Goal: Task Accomplishment & Management: Complete application form

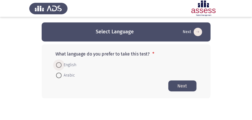
click at [56, 66] on span at bounding box center [59, 65] width 6 height 6
click at [56, 66] on input "English" at bounding box center [59, 65] width 6 height 6
radio input "true"
click at [174, 86] on button "Next" at bounding box center [182, 85] width 28 height 11
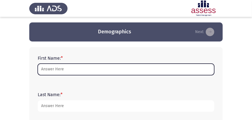
click at [60, 69] on input "First Name: *" at bounding box center [126, 70] width 176 height 12
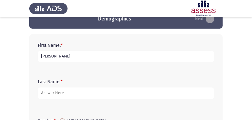
scroll to position [37, 0]
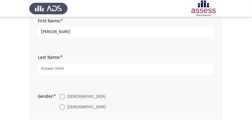
type input "[PERSON_NAME]"
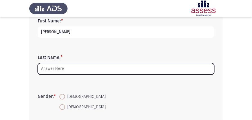
click at [55, 69] on input "Last Name: *" at bounding box center [126, 69] width 176 height 12
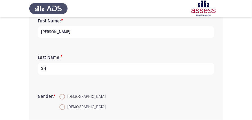
type input "S"
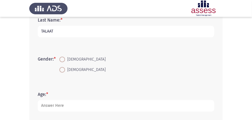
type input "TALAAT"
click at [61, 71] on span at bounding box center [62, 70] width 6 height 6
click at [61, 71] on input "[DEMOGRAPHIC_DATA]" at bounding box center [62, 70] width 6 height 6
radio input "true"
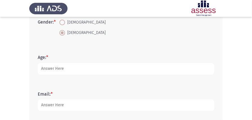
scroll to position [112, 0]
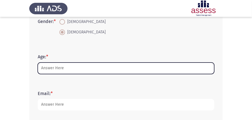
click at [53, 66] on input "Age: *" at bounding box center [126, 69] width 176 height 12
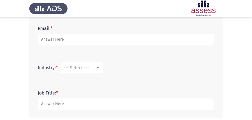
scroll to position [169, 0]
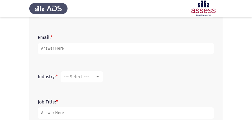
type input "35"
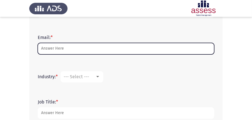
click at [58, 49] on input "Email: *" at bounding box center [126, 49] width 176 height 12
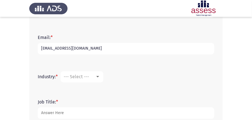
scroll to position [187, 0]
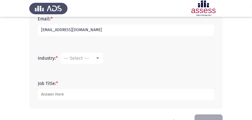
type input "[EMAIL_ADDRESS][DOMAIN_NAME]"
click at [83, 59] on span "--- Select ---" at bounding box center [76, 58] width 25 height 5
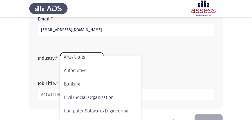
scroll to position [37, 0]
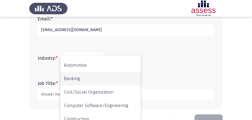
click at [78, 78] on span "Banking" at bounding box center [100, 78] width 73 height 13
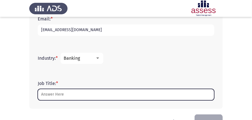
click at [60, 93] on input "Job Title: *" at bounding box center [126, 95] width 176 height 12
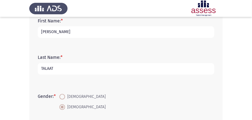
type input "SECURITIES SPECIALIST"
click at [78, 71] on input "TALAAT" at bounding box center [126, 69] width 176 height 12
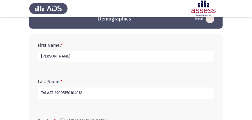
scroll to position [19, 0]
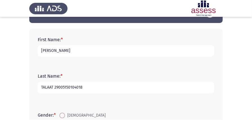
type input "TALAAT 29005150104018"
click at [65, 51] on input "[PERSON_NAME]" at bounding box center [126, 51] width 176 height 12
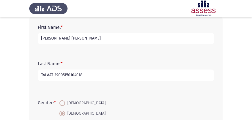
scroll to position [37, 0]
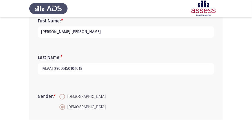
type input "[PERSON_NAME] [PERSON_NAME]"
drag, startPoint x: 55, startPoint y: 68, endPoint x: 21, endPoint y: 71, distance: 33.9
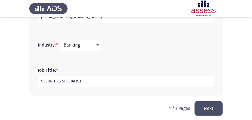
scroll to position [204, 0]
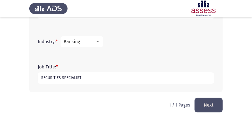
type input "29005150104018"
click at [209, 105] on button "Next" at bounding box center [208, 105] width 28 height 14
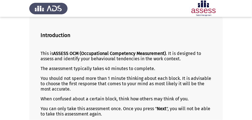
scroll to position [88, 0]
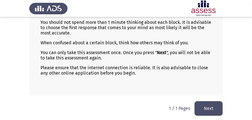
click at [203, 108] on button "Next" at bounding box center [208, 108] width 28 height 14
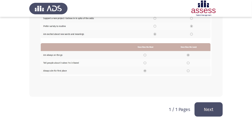
scroll to position [163, 0]
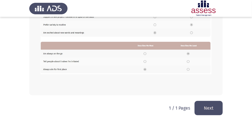
click at [207, 108] on button "Next" at bounding box center [208, 108] width 28 height 14
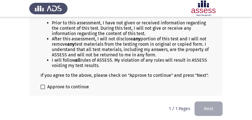
scroll to position [88, 0]
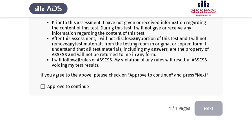
click at [69, 86] on span "Approve to continue" at bounding box center [68, 86] width 42 height 7
click at [43, 89] on input "Approve to continue" at bounding box center [42, 89] width 0 height 0
checkbox input "true"
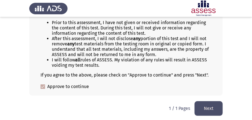
click at [205, 107] on button "Next" at bounding box center [208, 108] width 28 height 14
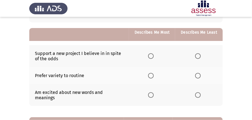
scroll to position [56, 0]
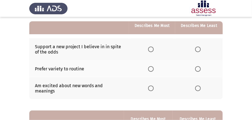
click at [153, 69] on span "Select an option" at bounding box center [151, 69] width 6 height 6
click at [153, 69] on input "Select an option" at bounding box center [151, 69] width 6 height 6
click at [198, 50] on span "Select an option" at bounding box center [198, 50] width 6 height 6
click at [198, 50] on input "Select an option" at bounding box center [198, 50] width 6 height 6
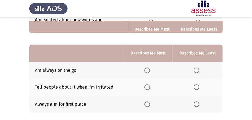
scroll to position [131, 0]
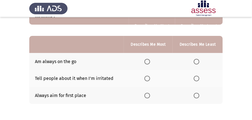
click at [197, 76] on span "Select an option" at bounding box center [196, 79] width 6 height 6
click at [197, 76] on input "Select an option" at bounding box center [196, 79] width 6 height 6
click at [147, 93] on span "Select an option" at bounding box center [147, 96] width 6 height 6
click at [147, 93] on input "Select an option" at bounding box center [147, 96] width 6 height 6
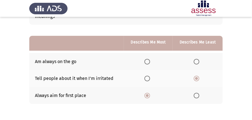
scroll to position [148, 0]
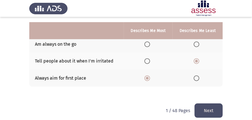
click at [199, 104] on button "Next" at bounding box center [208, 111] width 28 height 14
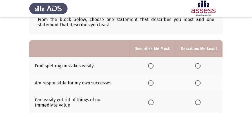
scroll to position [56, 0]
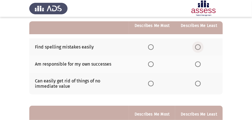
click at [198, 48] on span "Select an option" at bounding box center [198, 47] width 6 height 6
click at [198, 48] on input "Select an option" at bounding box center [198, 47] width 6 height 6
click at [199, 83] on span "Select an option" at bounding box center [198, 84] width 6 height 6
click at [199, 83] on input "Select an option" at bounding box center [198, 84] width 6 height 6
click at [197, 46] on span "Select an option" at bounding box center [198, 47] width 6 height 6
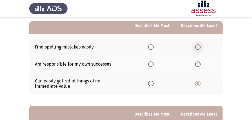
click at [197, 46] on input "Select an option" at bounding box center [198, 47] width 6 height 6
click at [153, 66] on span "Select an option" at bounding box center [151, 65] width 6 height 6
click at [153, 66] on input "Select an option" at bounding box center [151, 65] width 6 height 6
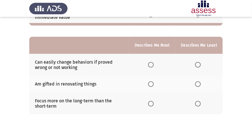
scroll to position [131, 0]
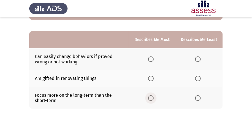
click at [152, 98] on span "Select an option" at bounding box center [151, 99] width 6 height 6
click at [152, 98] on input "Select an option" at bounding box center [151, 99] width 6 height 6
click at [199, 58] on span "Select an option" at bounding box center [198, 59] width 6 height 6
click at [199, 58] on input "Select an option" at bounding box center [198, 59] width 6 height 6
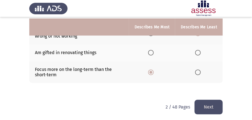
scroll to position [158, 0]
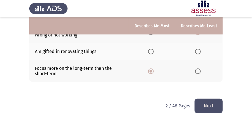
click at [211, 106] on button "Next" at bounding box center [208, 106] width 28 height 14
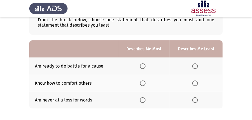
scroll to position [37, 0]
click at [143, 83] on span "Select an option" at bounding box center [143, 83] width 6 height 6
click at [143, 83] on input "Select an option" at bounding box center [143, 83] width 6 height 6
click at [193, 103] on th at bounding box center [195, 100] width 53 height 17
click at [195, 101] on span "Select an option" at bounding box center [195, 100] width 6 height 6
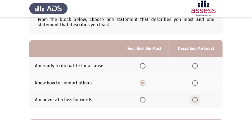
click at [195, 101] on input "Select an option" at bounding box center [195, 100] width 6 height 6
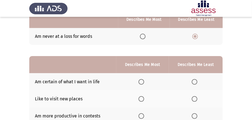
scroll to position [112, 0]
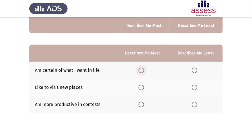
click at [141, 71] on span "Select an option" at bounding box center [141, 71] width 6 height 6
click at [141, 71] on input "Select an option" at bounding box center [141, 71] width 6 height 6
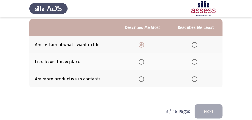
scroll to position [144, 0]
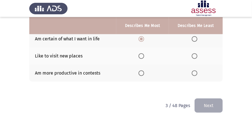
click at [194, 71] on span "Select an option" at bounding box center [194, 74] width 6 height 6
click at [194, 71] on input "Select an option" at bounding box center [194, 74] width 6 height 6
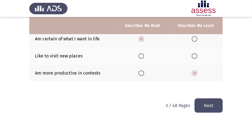
click at [202, 108] on button "Next" at bounding box center [208, 106] width 28 height 14
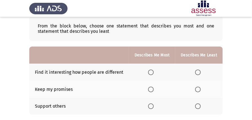
scroll to position [37, 0]
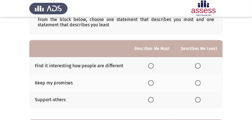
click at [152, 82] on span "Select an option" at bounding box center [151, 83] width 6 height 6
click at [152, 82] on input "Select an option" at bounding box center [151, 83] width 6 height 6
click at [197, 65] on span "Select an option" at bounding box center [198, 66] width 6 height 6
click at [197, 65] on input "Select an option" at bounding box center [198, 66] width 6 height 6
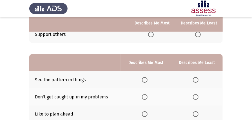
scroll to position [112, 0]
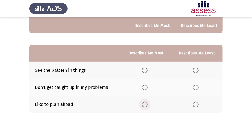
click at [146, 103] on span "Select an option" at bounding box center [145, 105] width 6 height 6
click at [146, 103] on input "Select an option" at bounding box center [145, 105] width 6 height 6
click at [194, 87] on span "Select an option" at bounding box center [195, 88] width 6 height 6
click at [194, 87] on input "Select an option" at bounding box center [195, 88] width 6 height 6
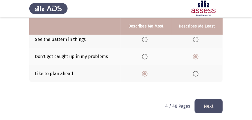
scroll to position [144, 0]
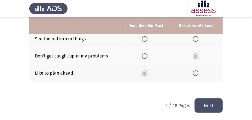
click at [196, 100] on button "Next" at bounding box center [208, 106] width 28 height 14
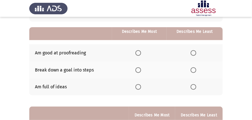
scroll to position [56, 0]
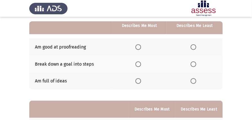
click at [139, 65] on span "Select an option" at bounding box center [138, 65] width 6 height 6
click at [139, 65] on input "Select an option" at bounding box center [138, 65] width 6 height 6
click at [193, 48] on span "Select an option" at bounding box center [193, 47] width 6 height 6
click at [193, 48] on input "Select an option" at bounding box center [193, 47] width 6 height 6
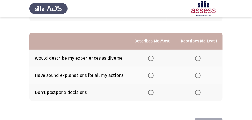
scroll to position [131, 0]
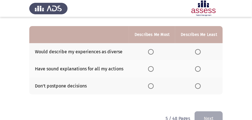
click at [150, 67] on span "Select an option" at bounding box center [151, 69] width 6 height 6
click at [150, 67] on input "Select an option" at bounding box center [151, 69] width 6 height 6
click at [196, 51] on span "Select an option" at bounding box center [198, 52] width 6 height 6
click at [196, 51] on input "Select an option" at bounding box center [198, 52] width 6 height 6
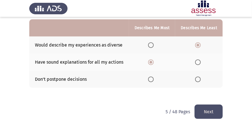
scroll to position [144, 0]
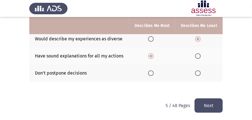
click at [205, 101] on button "Next" at bounding box center [208, 106] width 28 height 14
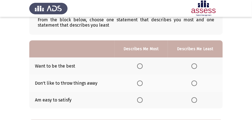
scroll to position [37, 0]
click at [141, 66] on span "Select an option" at bounding box center [140, 66] width 6 height 6
click at [141, 66] on input "Select an option" at bounding box center [140, 66] width 6 height 6
click at [193, 82] on span "Select an option" at bounding box center [194, 83] width 6 height 6
click at [193, 82] on input "Select an option" at bounding box center [194, 83] width 6 height 6
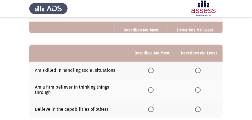
scroll to position [131, 0]
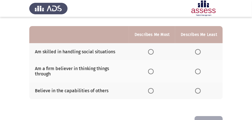
click at [153, 71] on span "Select an option" at bounding box center [151, 72] width 6 height 6
click at [153, 71] on input "Select an option" at bounding box center [151, 72] width 6 height 6
click at [199, 52] on span "Select an option" at bounding box center [198, 52] width 6 height 6
click at [199, 52] on input "Select an option" at bounding box center [198, 52] width 6 height 6
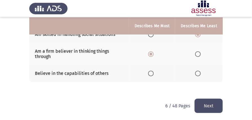
click at [209, 101] on button "Next" at bounding box center [208, 106] width 28 height 14
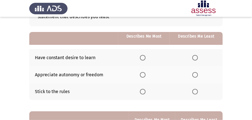
scroll to position [56, 0]
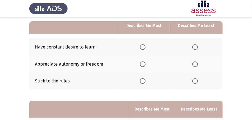
click at [143, 80] on span "Select an option" at bounding box center [143, 81] width 6 height 6
click at [143, 80] on input "Select an option" at bounding box center [143, 81] width 6 height 6
click at [196, 47] on span "Select an option" at bounding box center [195, 47] width 6 height 6
click at [196, 47] on input "Select an option" at bounding box center [195, 47] width 6 height 6
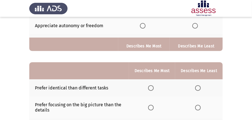
scroll to position [131, 0]
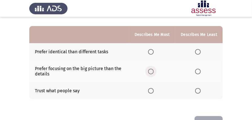
click at [153, 69] on span "Select an option" at bounding box center [151, 72] width 6 height 6
click at [153, 69] on input "Select an option" at bounding box center [151, 72] width 6 height 6
click at [196, 51] on span "Select an option" at bounding box center [198, 52] width 6 height 6
click at [196, 51] on input "Select an option" at bounding box center [198, 52] width 6 height 6
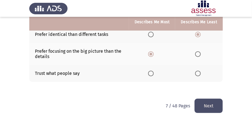
scroll to position [148, 0]
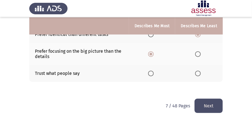
click at [209, 106] on button "Next" at bounding box center [208, 106] width 28 height 14
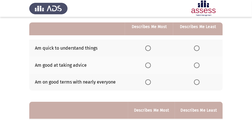
scroll to position [56, 0]
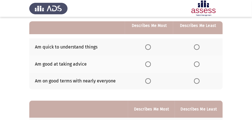
click at [149, 45] on span "Select an option" at bounding box center [148, 47] width 6 height 6
click at [149, 45] on input "Select an option" at bounding box center [148, 47] width 6 height 6
click at [196, 81] on span "Select an option" at bounding box center [197, 81] width 6 height 6
click at [196, 81] on input "Select an option" at bounding box center [197, 81] width 6 height 6
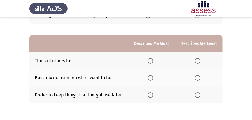
scroll to position [131, 0]
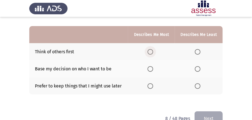
click at [150, 53] on span "Select an option" at bounding box center [150, 52] width 6 height 6
click at [150, 53] on input "Select an option" at bounding box center [150, 52] width 6 height 6
click at [199, 71] on span "Select an option" at bounding box center [197, 69] width 6 height 6
click at [199, 71] on input "Select an option" at bounding box center [197, 69] width 6 height 6
click at [205, 114] on button "Next" at bounding box center [208, 119] width 28 height 14
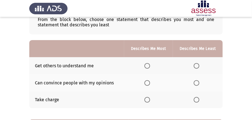
scroll to position [56, 0]
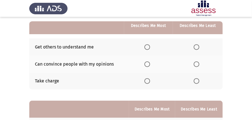
click at [148, 46] on span "Select an option" at bounding box center [147, 47] width 6 height 6
click at [148, 46] on input "Select an option" at bounding box center [147, 47] width 6 height 6
click at [197, 81] on span "Select an option" at bounding box center [196, 81] width 6 height 6
click at [197, 81] on input "Select an option" at bounding box center [196, 81] width 6 height 6
click at [198, 65] on span "Select an option" at bounding box center [196, 65] width 6 height 6
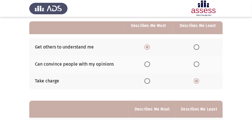
click at [198, 65] on input "Select an option" at bounding box center [196, 65] width 6 height 6
click at [195, 47] on span "Select an option" at bounding box center [196, 47] width 6 height 6
click at [195, 47] on input "Select an option" at bounding box center [196, 47] width 6 height 6
click at [147, 79] on span "Select an option" at bounding box center [147, 81] width 6 height 6
click at [147, 79] on input "Select an option" at bounding box center [147, 81] width 6 height 6
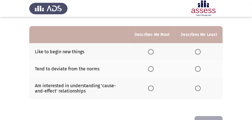
scroll to position [131, 0]
click at [151, 49] on span "Select an option" at bounding box center [151, 52] width 6 height 6
click at [151, 49] on input "Select an option" at bounding box center [151, 52] width 6 height 6
click at [199, 67] on span "Select an option" at bounding box center [198, 69] width 6 height 6
click at [199, 67] on input "Select an option" at bounding box center [198, 69] width 6 height 6
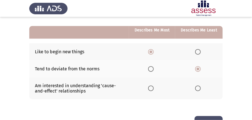
scroll to position [148, 0]
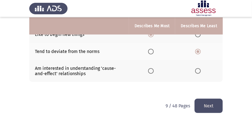
click at [207, 108] on button "Next" at bounding box center [208, 106] width 28 height 14
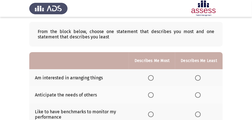
scroll to position [37, 0]
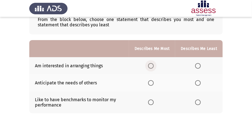
click at [152, 66] on span "Select an option" at bounding box center [151, 66] width 6 height 6
click at [152, 66] on input "Select an option" at bounding box center [151, 66] width 6 height 6
click at [199, 83] on span "Select an option" at bounding box center [198, 83] width 6 height 6
click at [199, 83] on input "Select an option" at bounding box center [198, 83] width 6 height 6
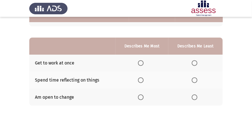
scroll to position [131, 0]
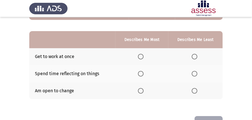
click at [194, 74] on span "Select an option" at bounding box center [194, 74] width 6 height 6
click at [194, 74] on input "Select an option" at bounding box center [194, 74] width 6 height 6
click at [143, 89] on span "Select an option" at bounding box center [141, 91] width 6 height 6
click at [143, 89] on input "Select an option" at bounding box center [141, 91] width 6 height 6
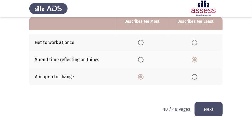
scroll to position [148, 0]
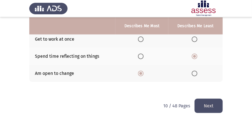
click at [200, 106] on button "Next" at bounding box center [208, 106] width 28 height 14
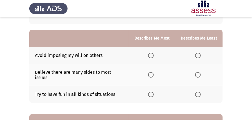
scroll to position [56, 0]
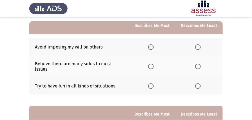
click at [152, 64] on span "Select an option" at bounding box center [151, 67] width 6 height 6
click at [152, 64] on input "Select an option" at bounding box center [151, 67] width 6 height 6
click at [197, 83] on span "Select an option" at bounding box center [198, 86] width 6 height 6
click at [197, 83] on input "Select an option" at bounding box center [198, 86] width 6 height 6
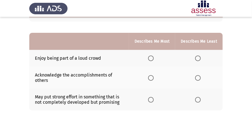
scroll to position [131, 0]
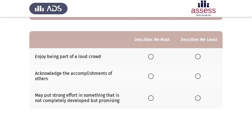
click at [153, 74] on span "Select an option" at bounding box center [151, 77] width 6 height 6
click at [153, 74] on input "Select an option" at bounding box center [151, 77] width 6 height 6
click at [199, 54] on span "Select an option" at bounding box center [198, 57] width 6 height 6
click at [199, 54] on input "Select an option" at bounding box center [198, 57] width 6 height 6
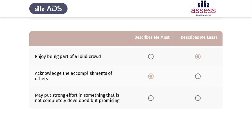
scroll to position [153, 0]
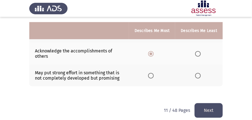
click at [204, 103] on button "Next" at bounding box center [208, 110] width 28 height 14
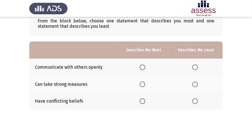
scroll to position [37, 0]
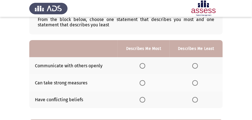
click at [143, 100] on span "Select an option" at bounding box center [142, 100] width 6 height 6
click at [143, 100] on input "Select an option" at bounding box center [142, 100] width 6 height 6
click at [194, 65] on span "Select an option" at bounding box center [195, 66] width 6 height 6
click at [194, 65] on input "Select an option" at bounding box center [195, 66] width 6 height 6
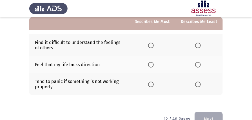
scroll to position [135, 0]
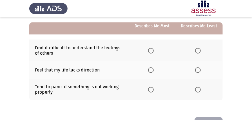
click at [198, 50] on span "Select an option" at bounding box center [198, 51] width 6 height 6
click at [198, 50] on input "Select an option" at bounding box center [198, 51] width 6 height 6
click at [151, 70] on span "Select an option" at bounding box center [151, 70] width 6 height 6
click at [151, 70] on input "Select an option" at bounding box center [151, 70] width 6 height 6
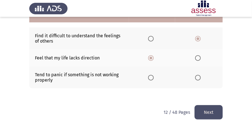
scroll to position [153, 0]
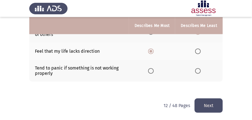
click at [204, 102] on button "Next" at bounding box center [208, 106] width 28 height 14
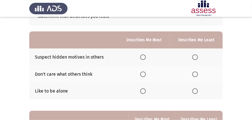
scroll to position [56, 0]
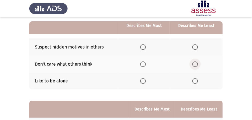
click at [196, 65] on span "Select an option" at bounding box center [195, 65] width 6 height 6
click at [196, 65] on input "Select an option" at bounding box center [195, 65] width 6 height 6
click at [143, 46] on span "Select an option" at bounding box center [143, 47] width 6 height 6
click at [143, 46] on input "Select an option" at bounding box center [143, 47] width 6 height 6
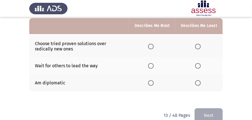
scroll to position [140, 0]
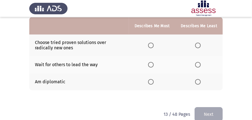
click at [153, 81] on span "Select an option" at bounding box center [151, 82] width 6 height 6
click at [153, 81] on input "Select an option" at bounding box center [151, 82] width 6 height 6
click at [200, 43] on span "Select an option" at bounding box center [198, 46] width 6 height 6
click at [200, 43] on input "Select an option" at bounding box center [198, 46] width 6 height 6
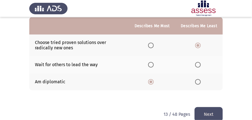
click at [203, 111] on button "Next" at bounding box center [208, 114] width 28 height 14
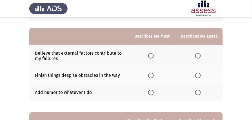
scroll to position [56, 0]
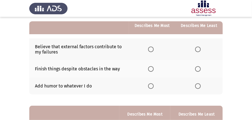
click at [153, 67] on span "Select an option" at bounding box center [151, 69] width 6 height 6
click at [153, 67] on input "Select an option" at bounding box center [151, 69] width 6 height 6
click at [200, 49] on span "Select an option" at bounding box center [198, 50] width 6 height 6
click at [200, 49] on input "Select an option" at bounding box center [198, 50] width 6 height 6
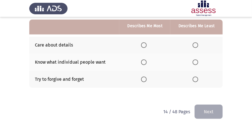
scroll to position [148, 0]
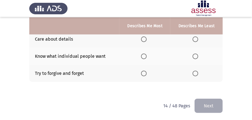
click at [144, 39] on span "Select an option" at bounding box center [144, 40] width 6 height 6
click at [144, 39] on input "Select an option" at bounding box center [144, 40] width 6 height 6
click at [195, 56] on span "Select an option" at bounding box center [195, 57] width 6 height 6
click at [195, 56] on input "Select an option" at bounding box center [195, 57] width 6 height 6
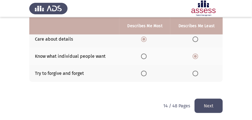
click at [202, 104] on button "Next" at bounding box center [208, 106] width 28 height 14
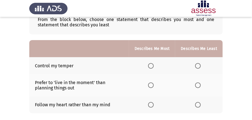
scroll to position [56, 0]
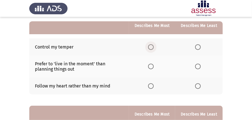
click at [151, 46] on span "Select an option" at bounding box center [151, 47] width 6 height 6
click at [151, 46] on input "Select an option" at bounding box center [151, 47] width 6 height 6
click at [200, 67] on span "Select an option" at bounding box center [198, 67] width 6 height 6
click at [200, 67] on input "Select an option" at bounding box center [198, 67] width 6 height 6
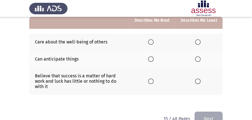
scroll to position [140, 0]
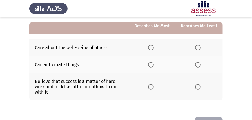
click at [153, 47] on span "Select an option" at bounding box center [151, 48] width 6 height 6
click at [153, 47] on input "Select an option" at bounding box center [151, 48] width 6 height 6
click at [153, 85] on span "Select an option" at bounding box center [151, 87] width 6 height 6
click at [153, 85] on input "Select an option" at bounding box center [151, 87] width 6 height 6
click at [200, 48] on span "Select an option" at bounding box center [198, 48] width 6 height 6
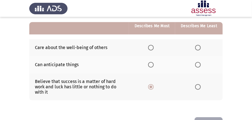
click at [200, 48] on input "Select an option" at bounding box center [198, 48] width 6 height 6
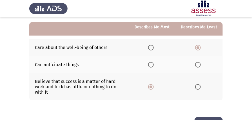
scroll to position [158, 0]
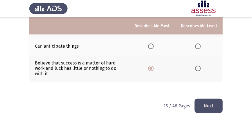
click at [204, 102] on button "Next" at bounding box center [208, 106] width 28 height 14
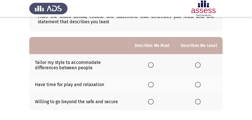
scroll to position [37, 0]
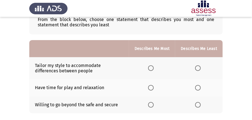
click at [152, 68] on span "Select an option" at bounding box center [151, 68] width 6 height 6
click at [152, 68] on input "Select an option" at bounding box center [151, 68] width 6 height 6
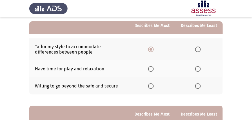
click at [197, 83] on span "Select an option" at bounding box center [198, 86] width 6 height 6
click at [197, 83] on input "Select an option" at bounding box center [198, 86] width 6 height 6
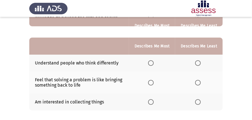
scroll to position [131, 0]
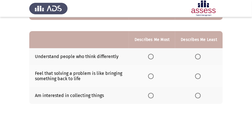
click at [151, 57] on span "Select an option" at bounding box center [151, 57] width 0 height 0
click at [152, 56] on input "Select an option" at bounding box center [151, 57] width 6 height 6
click at [196, 95] on span "Select an option" at bounding box center [198, 96] width 6 height 6
click at [196, 95] on input "Select an option" at bounding box center [198, 96] width 6 height 6
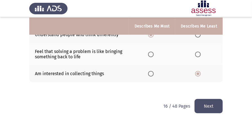
scroll to position [153, 0]
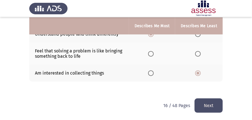
click at [198, 99] on button "Next" at bounding box center [208, 106] width 28 height 14
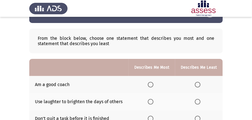
scroll to position [37, 0]
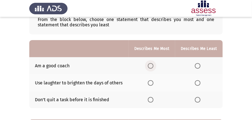
click at [151, 67] on span "Select an option" at bounding box center [151, 66] width 6 height 6
click at [151, 67] on input "Select an option" at bounding box center [151, 66] width 6 height 6
click at [197, 82] on span "Select an option" at bounding box center [197, 83] width 6 height 6
click at [197, 82] on input "Select an option" at bounding box center [197, 83] width 6 height 6
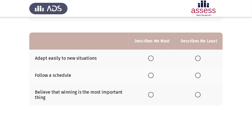
scroll to position [131, 0]
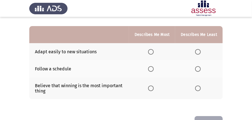
click at [151, 51] on span "Select an option" at bounding box center [151, 52] width 6 height 6
click at [151, 51] on input "Select an option" at bounding box center [151, 52] width 6 height 6
click at [199, 86] on span "Select an option" at bounding box center [198, 89] width 6 height 6
click at [199, 86] on input "Select an option" at bounding box center [198, 89] width 6 height 6
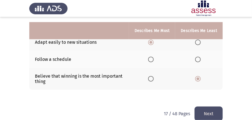
scroll to position [148, 0]
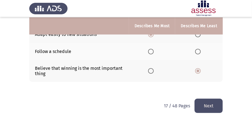
click at [203, 107] on button "Next" at bounding box center [208, 106] width 28 height 14
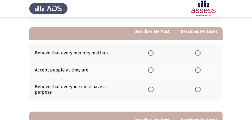
scroll to position [56, 0]
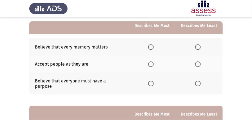
click at [152, 62] on span "Select an option" at bounding box center [151, 65] width 6 height 6
click at [152, 62] on input "Select an option" at bounding box center [151, 65] width 6 height 6
click at [197, 48] on span "Select an option" at bounding box center [198, 47] width 6 height 6
click at [197, 48] on input "Select an option" at bounding box center [198, 47] width 6 height 6
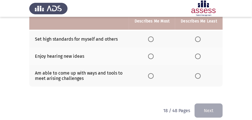
scroll to position [130, 0]
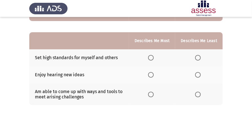
click at [152, 92] on span "Select an option" at bounding box center [151, 95] width 6 height 6
click at [152, 92] on input "Select an option" at bounding box center [151, 95] width 6 height 6
click at [198, 55] on span "Select an option" at bounding box center [198, 58] width 6 height 6
click at [198, 55] on input "Select an option" at bounding box center [198, 58] width 6 height 6
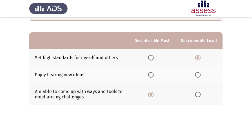
scroll to position [148, 0]
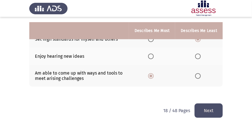
click at [205, 104] on button "Next" at bounding box center [208, 111] width 28 height 14
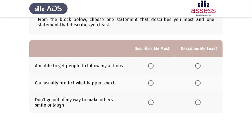
scroll to position [56, 0]
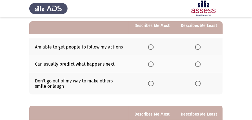
click at [152, 62] on span "Select an option" at bounding box center [151, 65] width 6 height 6
click at [152, 62] on input "Select an option" at bounding box center [151, 65] width 6 height 6
click at [199, 83] on span "Select an option" at bounding box center [198, 84] width 6 height 6
click at [199, 83] on input "Select an option" at bounding box center [198, 84] width 6 height 6
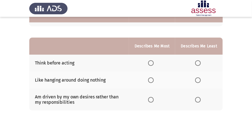
scroll to position [131, 0]
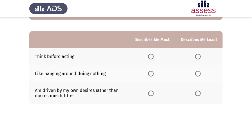
click at [152, 72] on span "Select an option" at bounding box center [151, 74] width 6 height 6
click at [152, 72] on input "Select an option" at bounding box center [151, 74] width 6 height 6
click at [198, 91] on span "Select an option" at bounding box center [198, 94] width 6 height 6
click at [198, 91] on input "Select an option" at bounding box center [198, 94] width 6 height 6
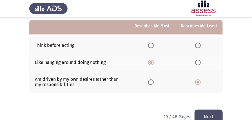
scroll to position [153, 0]
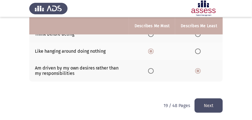
click at [204, 99] on button "Next" at bounding box center [208, 106] width 28 height 14
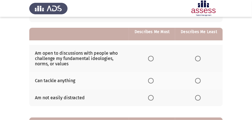
scroll to position [56, 0]
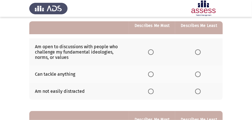
click at [153, 74] on span "Select an option" at bounding box center [151, 75] width 6 height 6
click at [153, 74] on input "Select an option" at bounding box center [151, 75] width 6 height 6
click at [198, 92] on span "Select an option" at bounding box center [198, 92] width 6 height 6
click at [198, 92] on input "Select an option" at bounding box center [198, 92] width 6 height 6
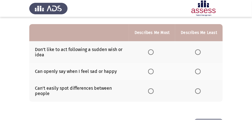
scroll to position [150, 0]
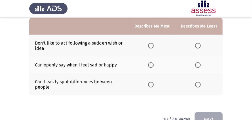
click at [199, 64] on span "Select an option" at bounding box center [198, 65] width 6 height 6
click at [199, 64] on input "Select an option" at bounding box center [198, 65] width 6 height 6
click at [156, 82] on label "Select an option" at bounding box center [152, 85] width 8 height 6
click at [153, 82] on input "Select an option" at bounding box center [151, 85] width 6 height 6
click at [152, 44] on span "Select an option" at bounding box center [151, 46] width 6 height 6
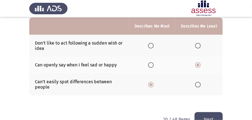
click at [152, 44] on input "Select an option" at bounding box center [151, 46] width 6 height 6
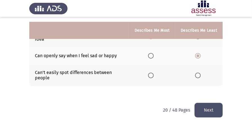
scroll to position [163, 0]
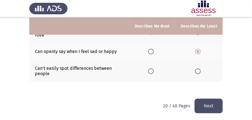
click at [203, 102] on button "Next" at bounding box center [208, 106] width 28 height 14
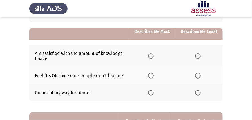
scroll to position [56, 0]
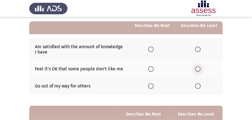
click at [198, 69] on span "Select an option" at bounding box center [198, 69] width 6 height 6
click at [198, 69] on input "Select an option" at bounding box center [198, 69] width 6 height 6
click at [152, 68] on span "Select an option" at bounding box center [151, 69] width 6 height 6
click at [152, 68] on input "Select an option" at bounding box center [151, 69] width 6 height 6
click at [199, 48] on span "Select an option" at bounding box center [198, 50] width 6 height 6
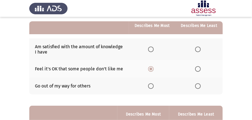
click at [199, 48] on input "Select an option" at bounding box center [198, 50] width 6 height 6
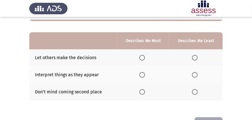
scroll to position [148, 0]
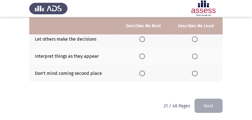
click at [143, 56] on span "Select an option" at bounding box center [142, 57] width 6 height 6
click at [143, 56] on input "Select an option" at bounding box center [142, 57] width 6 height 6
click at [194, 73] on span "Select an option" at bounding box center [195, 74] width 6 height 6
click at [194, 73] on input "Select an option" at bounding box center [195, 74] width 6 height 6
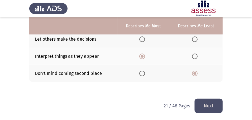
click at [207, 109] on button "Next" at bounding box center [208, 106] width 28 height 14
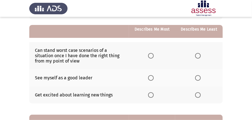
scroll to position [56, 0]
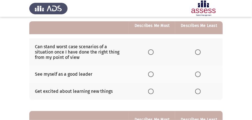
click at [150, 72] on span "Select an option" at bounding box center [151, 75] width 6 height 6
click at [150, 72] on input "Select an option" at bounding box center [151, 75] width 6 height 6
click at [199, 53] on span "Select an option" at bounding box center [198, 52] width 6 height 6
click at [199, 53] on input "Select an option" at bounding box center [198, 52] width 6 height 6
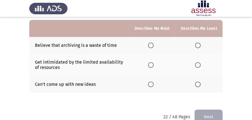
scroll to position [150, 0]
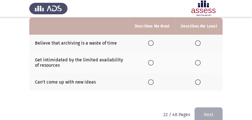
click at [153, 63] on span "Select an option" at bounding box center [151, 63] width 6 height 6
click at [153, 63] on input "Select an option" at bounding box center [151, 63] width 6 height 6
click at [198, 82] on span "Select an option" at bounding box center [198, 83] width 6 height 6
click at [198, 82] on input "Select an option" at bounding box center [198, 83] width 6 height 6
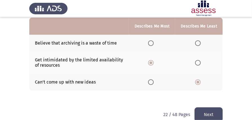
click at [204, 109] on button "Next" at bounding box center [208, 115] width 28 height 14
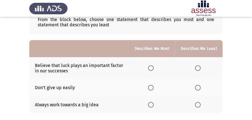
scroll to position [56, 0]
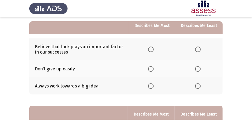
click at [153, 84] on span "Select an option" at bounding box center [151, 86] width 6 height 6
click at [153, 84] on input "Select an option" at bounding box center [151, 86] width 6 height 6
click at [198, 49] on span "Select an option" at bounding box center [198, 50] width 6 height 6
click at [198, 49] on input "Select an option" at bounding box center [198, 50] width 6 height 6
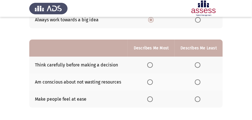
scroll to position [131, 0]
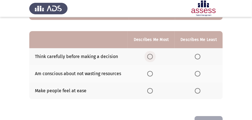
click at [149, 56] on span "Select an option" at bounding box center [150, 57] width 6 height 6
click at [149, 56] on input "Select an option" at bounding box center [150, 57] width 6 height 6
click at [198, 71] on span "Select an option" at bounding box center [197, 74] width 6 height 6
click at [198, 71] on input "Select an option" at bounding box center [197, 74] width 6 height 6
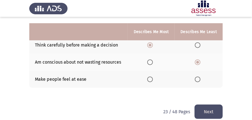
scroll to position [148, 0]
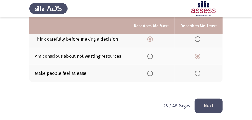
click at [207, 101] on button "Next" at bounding box center [208, 106] width 28 height 14
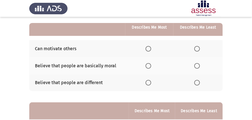
scroll to position [56, 0]
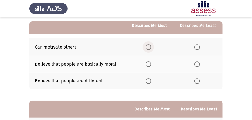
click at [146, 48] on span "Select an option" at bounding box center [148, 47] width 6 height 6
click at [146, 48] on input "Select an option" at bounding box center [148, 47] width 6 height 6
click at [196, 64] on span "Select an option" at bounding box center [197, 65] width 6 height 6
click at [196, 64] on input "Select an option" at bounding box center [197, 65] width 6 height 6
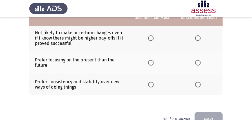
scroll to position [131, 0]
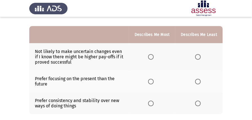
click at [153, 102] on span "Select an option" at bounding box center [151, 104] width 6 height 6
click at [153, 102] on input "Select an option" at bounding box center [151, 104] width 6 height 6
click at [195, 81] on span "Select an option" at bounding box center [198, 82] width 6 height 6
click at [195, 81] on input "Select an option" at bounding box center [198, 82] width 6 height 6
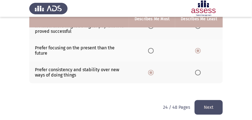
scroll to position [163, 0]
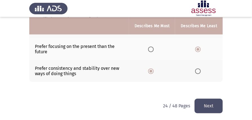
click at [200, 104] on button "Next" at bounding box center [208, 106] width 28 height 14
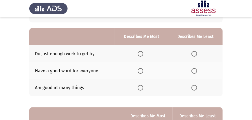
scroll to position [56, 0]
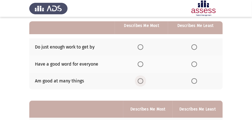
click at [140, 80] on span "Select an option" at bounding box center [140, 81] width 6 height 6
click at [140, 80] on input "Select an option" at bounding box center [140, 81] width 6 height 6
click at [192, 47] on span "Select an option" at bounding box center [194, 47] width 6 height 6
click at [192, 47] on input "Select an option" at bounding box center [194, 47] width 6 height 6
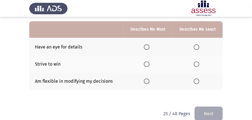
scroll to position [144, 0]
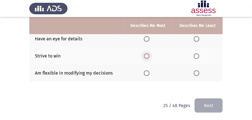
click at [146, 55] on span "Select an option" at bounding box center [147, 56] width 6 height 6
click at [146, 55] on input "Select an option" at bounding box center [147, 56] width 6 height 6
click at [199, 73] on span "Select an option" at bounding box center [196, 74] width 6 height 6
click at [199, 73] on input "Select an option" at bounding box center [196, 74] width 6 height 6
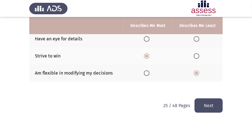
click at [211, 108] on button "Next" at bounding box center [208, 106] width 28 height 14
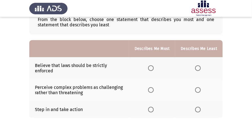
scroll to position [56, 0]
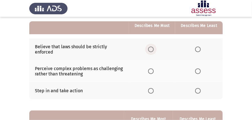
click at [151, 50] on span "Select an option" at bounding box center [151, 50] width 6 height 6
click at [151, 50] on input "Select an option" at bounding box center [151, 50] width 6 height 6
click at [200, 69] on span "Select an option" at bounding box center [198, 72] width 6 height 6
click at [200, 69] on input "Select an option" at bounding box center [198, 72] width 6 height 6
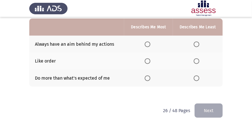
scroll to position [150, 0]
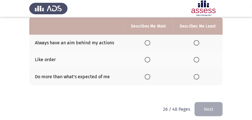
click at [148, 76] on span "Select an option" at bounding box center [147, 77] width 6 height 6
click at [148, 76] on input "Select an option" at bounding box center [147, 77] width 6 height 6
click at [197, 60] on span "Select an option" at bounding box center [196, 60] width 6 height 6
click at [197, 60] on input "Select an option" at bounding box center [196, 60] width 6 height 6
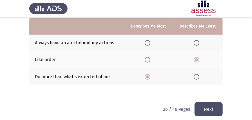
click at [207, 113] on button "Next" at bounding box center [208, 109] width 28 height 14
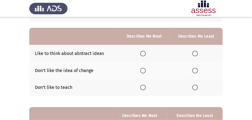
scroll to position [56, 0]
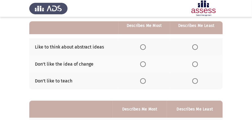
click at [144, 82] on span "Select an option" at bounding box center [143, 81] width 6 height 6
click at [144, 82] on input "Select an option" at bounding box center [143, 81] width 6 height 6
click at [144, 46] on span "Select an option" at bounding box center [143, 47] width 6 height 6
click at [144, 46] on input "Select an option" at bounding box center [143, 47] width 6 height 6
drag, startPoint x: 191, startPoint y: 79, endPoint x: 193, endPoint y: 79, distance: 2.9
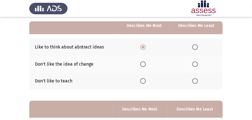
click at [191, 79] on th at bounding box center [196, 81] width 53 height 17
click at [194, 80] on span "Select an option" at bounding box center [195, 81] width 6 height 6
click at [194, 80] on input "Select an option" at bounding box center [195, 81] width 6 height 6
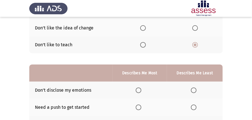
scroll to position [131, 0]
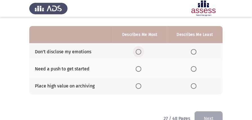
click at [139, 52] on span "Select an option" at bounding box center [138, 52] width 6 height 6
click at [139, 52] on input "Select an option" at bounding box center [138, 52] width 6 height 6
click at [193, 67] on span "Select an option" at bounding box center [194, 69] width 6 height 6
click at [193, 67] on input "Select an option" at bounding box center [194, 69] width 6 height 6
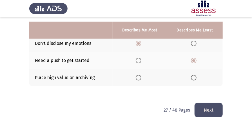
scroll to position [144, 0]
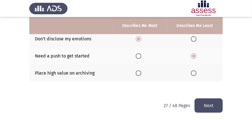
click at [200, 105] on button "Next" at bounding box center [208, 106] width 28 height 14
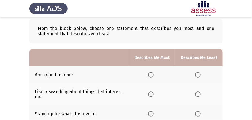
scroll to position [37, 0]
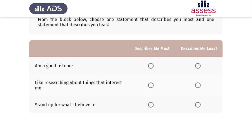
click at [151, 66] on span "Select an option" at bounding box center [151, 66] width 6 height 6
click at [151, 66] on input "Select an option" at bounding box center [151, 66] width 6 height 6
click at [199, 87] on span "Select an option" at bounding box center [198, 86] width 6 height 6
click at [199, 87] on input "Select an option" at bounding box center [198, 86] width 6 height 6
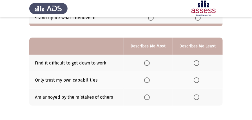
scroll to position [131, 0]
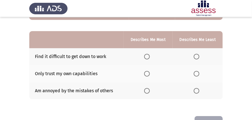
click at [147, 75] on span "Select an option" at bounding box center [147, 74] width 6 height 6
click at [147, 75] on input "Select an option" at bounding box center [147, 74] width 6 height 6
drag, startPoint x: 203, startPoint y: 53, endPoint x: 197, endPoint y: 55, distance: 6.4
click at [201, 53] on th at bounding box center [197, 56] width 50 height 17
click at [196, 56] on span "Select an option" at bounding box center [196, 57] width 6 height 6
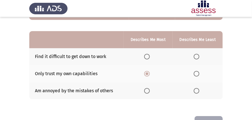
click at [196, 56] on input "Select an option" at bounding box center [196, 57] width 6 height 6
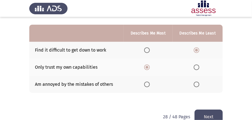
scroll to position [148, 0]
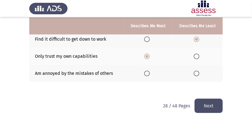
click at [203, 103] on button "Next" at bounding box center [208, 106] width 28 height 14
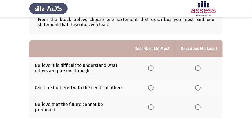
scroll to position [56, 0]
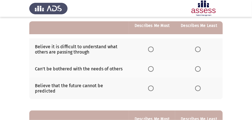
click at [152, 47] on span "Select an option" at bounding box center [151, 50] width 6 height 6
click at [152, 47] on input "Select an option" at bounding box center [151, 50] width 6 height 6
click at [200, 66] on span "Select an option" at bounding box center [198, 69] width 6 height 6
click at [200, 66] on input "Select an option" at bounding box center [198, 69] width 6 height 6
click at [197, 86] on span "Select an option" at bounding box center [198, 89] width 6 height 6
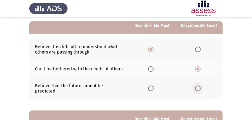
click at [197, 86] on input "Select an option" at bounding box center [198, 89] width 6 height 6
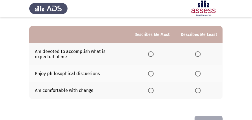
scroll to position [150, 0]
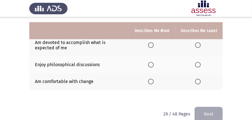
click at [152, 42] on span "Select an option" at bounding box center [151, 45] width 6 height 6
click at [152, 42] on input "Select an option" at bounding box center [151, 45] width 6 height 6
click at [196, 62] on span "Select an option" at bounding box center [198, 65] width 6 height 6
click at [196, 62] on input "Select an option" at bounding box center [198, 65] width 6 height 6
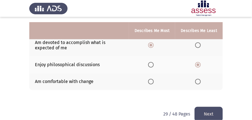
click at [203, 112] on button "Next" at bounding box center [208, 114] width 28 height 14
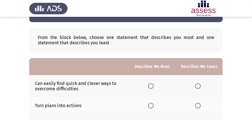
scroll to position [56, 0]
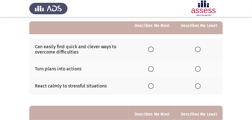
click at [150, 69] on span "Select an option" at bounding box center [151, 69] width 6 height 6
click at [150, 69] on input "Select an option" at bounding box center [151, 69] width 6 height 6
click at [200, 48] on span "Select an option" at bounding box center [198, 50] width 6 height 6
click at [200, 48] on input "Select an option" at bounding box center [198, 50] width 6 height 6
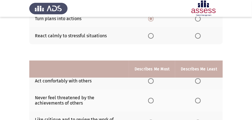
scroll to position [150, 0]
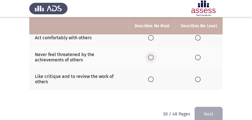
click at [153, 56] on span "Select an option" at bounding box center [151, 58] width 6 height 6
click at [153, 56] on input "Select an option" at bounding box center [151, 58] width 6 height 6
drag, startPoint x: 193, startPoint y: 40, endPoint x: 197, endPoint y: 39, distance: 3.7
click at [195, 40] on th at bounding box center [198, 38] width 47 height 17
click at [197, 39] on span "Select an option" at bounding box center [198, 38] width 6 height 6
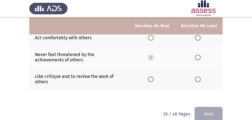
click at [197, 39] on input "Select an option" at bounding box center [198, 38] width 6 height 6
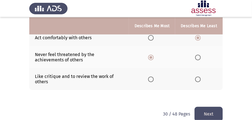
click at [201, 114] on button "Next" at bounding box center [208, 114] width 28 height 14
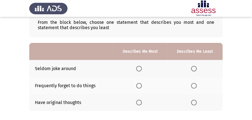
scroll to position [55, 0]
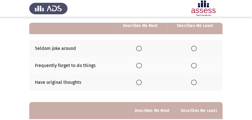
click at [139, 81] on span "Select an option" at bounding box center [139, 83] width 6 height 6
click at [139, 81] on input "Select an option" at bounding box center [139, 83] width 6 height 6
click at [194, 66] on span "Select an option" at bounding box center [194, 66] width 6 height 6
click at [194, 66] on input "Select an option" at bounding box center [194, 66] width 6 height 6
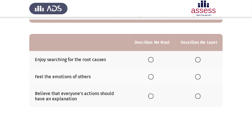
scroll to position [130, 0]
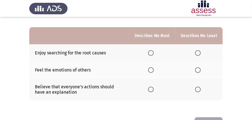
click at [152, 52] on span "Select an option" at bounding box center [151, 53] width 6 height 6
click at [152, 52] on input "Select an option" at bounding box center [151, 53] width 6 height 6
click at [199, 89] on span "Select an option" at bounding box center [198, 90] width 6 height 6
click at [199, 89] on input "Select an option" at bounding box center [198, 90] width 6 height 6
click at [196, 69] on span "Select an option" at bounding box center [198, 70] width 6 height 6
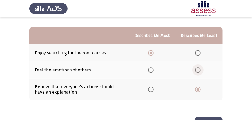
click at [196, 69] on input "Select an option" at bounding box center [198, 70] width 6 height 6
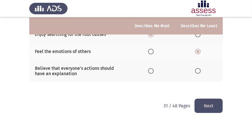
click at [201, 105] on button "Next" at bounding box center [208, 106] width 28 height 14
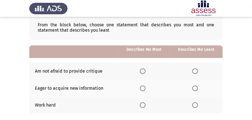
scroll to position [56, 0]
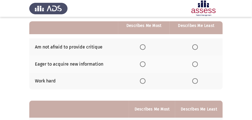
click at [142, 47] on span "Select an option" at bounding box center [142, 47] width 0 height 0
click at [143, 47] on input "Select an option" at bounding box center [143, 47] width 6 height 6
click at [141, 80] on span "Select an option" at bounding box center [143, 81] width 6 height 6
click at [141, 80] on input "Select an option" at bounding box center [143, 81] width 6 height 6
click at [195, 47] on span "Select an option" at bounding box center [195, 47] width 6 height 6
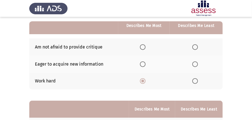
click at [195, 47] on input "Select an option" at bounding box center [195, 47] width 6 height 6
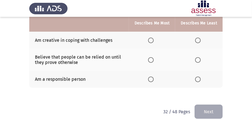
scroll to position [148, 0]
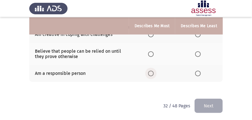
click at [153, 72] on span "Select an option" at bounding box center [151, 74] width 6 height 6
click at [153, 72] on input "Select an option" at bounding box center [151, 74] width 6 height 6
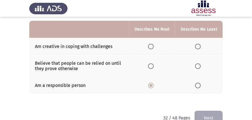
scroll to position [130, 0]
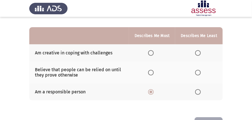
click at [195, 72] on th at bounding box center [198, 73] width 47 height 22
click at [201, 71] on label "Select an option" at bounding box center [199, 73] width 8 height 6
click at [200, 71] on input "Select an option" at bounding box center [198, 73] width 6 height 6
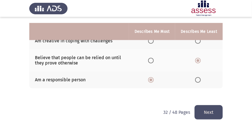
scroll to position [148, 0]
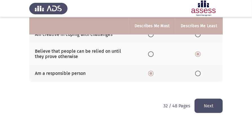
click at [208, 99] on button "Next" at bounding box center [208, 106] width 28 height 14
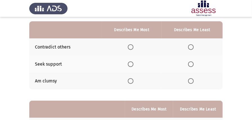
scroll to position [37, 0]
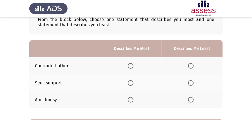
click at [130, 82] on span "Select an option" at bounding box center [131, 83] width 6 height 6
click at [130, 82] on input "Select an option" at bounding box center [131, 83] width 6 height 6
click at [192, 99] on span "Select an option" at bounding box center [191, 100] width 6 height 6
click at [192, 99] on input "Select an option" at bounding box center [191, 100] width 6 height 6
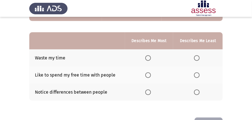
scroll to position [131, 0]
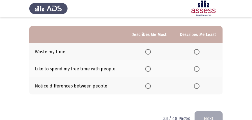
click at [198, 86] on span "Select an option" at bounding box center [197, 86] width 6 height 6
click at [198, 86] on input "Select an option" at bounding box center [197, 86] width 6 height 6
click at [149, 67] on span "Select an option" at bounding box center [148, 69] width 6 height 6
click at [149, 67] on input "Select an option" at bounding box center [148, 69] width 6 height 6
click at [221, 112] on button "Next" at bounding box center [208, 119] width 28 height 14
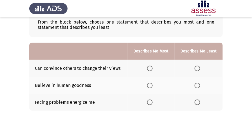
scroll to position [37, 0]
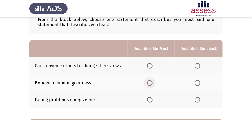
click at [149, 82] on span "Select an option" at bounding box center [150, 83] width 6 height 6
click at [149, 82] on input "Select an option" at bounding box center [150, 83] width 6 height 6
click at [199, 105] on th at bounding box center [198, 100] width 48 height 17
click at [197, 97] on span "Select an option" at bounding box center [197, 100] width 6 height 6
click at [197, 97] on input "Select an option" at bounding box center [197, 100] width 6 height 6
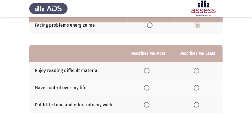
scroll to position [112, 0]
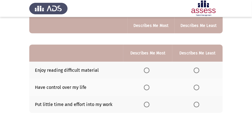
click at [148, 87] on span "Select an option" at bounding box center [147, 88] width 6 height 6
click at [148, 87] on input "Select an option" at bounding box center [147, 88] width 6 height 6
click at [198, 72] on span "Select an option" at bounding box center [196, 71] width 6 height 6
click at [198, 72] on input "Select an option" at bounding box center [196, 71] width 6 height 6
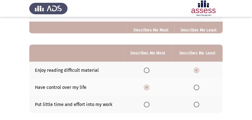
scroll to position [144, 0]
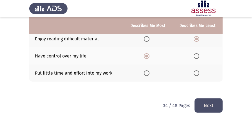
click at [205, 106] on button "Next" at bounding box center [208, 106] width 28 height 14
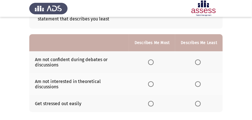
scroll to position [56, 0]
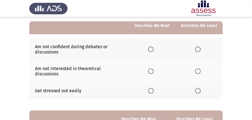
click at [198, 48] on span "Select an option" at bounding box center [198, 50] width 6 height 6
click at [198, 48] on input "Select an option" at bounding box center [198, 50] width 6 height 6
click at [198, 71] on span "Select an option" at bounding box center [198, 72] width 6 height 6
click at [198, 71] on input "Select an option" at bounding box center [198, 72] width 6 height 6
click at [153, 69] on span "Select an option" at bounding box center [151, 72] width 6 height 6
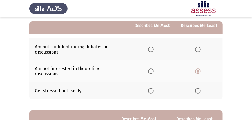
click at [153, 69] on input "Select an option" at bounding box center [151, 72] width 6 height 6
click at [197, 51] on span "Select an option" at bounding box center [198, 50] width 6 height 6
click at [197, 51] on input "Select an option" at bounding box center [198, 50] width 6 height 6
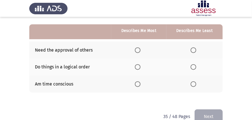
scroll to position [148, 0]
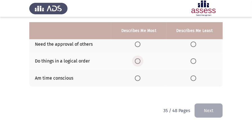
click at [138, 58] on span "Select an option" at bounding box center [138, 61] width 6 height 6
click at [138, 58] on input "Select an option" at bounding box center [138, 61] width 6 height 6
click at [193, 42] on span "Select an option" at bounding box center [193, 45] width 6 height 6
click at [193, 42] on input "Select an option" at bounding box center [193, 45] width 6 height 6
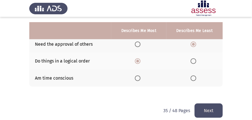
click at [201, 105] on button "Next" at bounding box center [208, 111] width 28 height 14
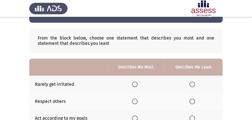
scroll to position [56, 0]
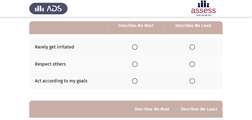
click at [134, 64] on span "Select an option" at bounding box center [135, 65] width 6 height 6
click at [134, 64] on input "Select an option" at bounding box center [135, 65] width 6 height 6
click at [193, 44] on th at bounding box center [193, 46] width 58 height 17
click at [192, 47] on span "Select an option" at bounding box center [192, 47] width 6 height 6
click at [192, 47] on input "Select an option" at bounding box center [192, 47] width 6 height 6
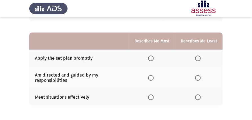
scroll to position [131, 0]
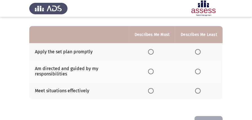
click at [153, 69] on span "Select an option" at bounding box center [151, 72] width 6 height 6
click at [153, 69] on input "Select an option" at bounding box center [151, 72] width 6 height 6
click at [196, 92] on span "Select an option" at bounding box center [198, 91] width 6 height 6
click at [196, 92] on input "Select an option" at bounding box center [198, 91] width 6 height 6
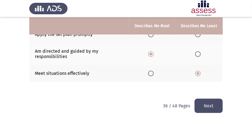
click at [204, 102] on button "Next" at bounding box center [208, 106] width 28 height 14
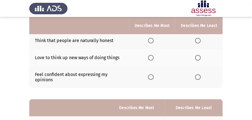
scroll to position [56, 0]
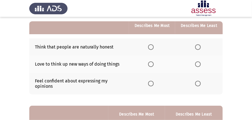
click at [151, 49] on span "Select an option" at bounding box center [151, 47] width 6 height 6
click at [151, 49] on input "Select an option" at bounding box center [151, 47] width 6 height 6
click at [198, 62] on span "Select an option" at bounding box center [198, 65] width 6 height 6
click at [198, 62] on input "Select an option" at bounding box center [198, 65] width 6 height 6
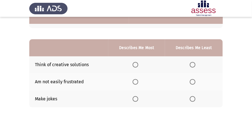
scroll to position [131, 0]
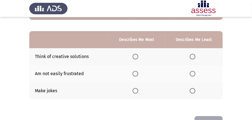
click at [135, 57] on span "Select an option" at bounding box center [135, 57] width 6 height 6
click at [135, 57] on input "Select an option" at bounding box center [135, 57] width 6 height 6
click at [194, 89] on span "Select an option" at bounding box center [192, 91] width 6 height 6
click at [194, 89] on input "Select an option" at bounding box center [192, 91] width 6 height 6
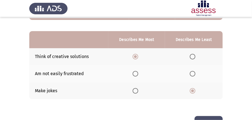
scroll to position [148, 0]
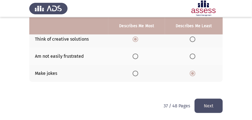
click at [202, 105] on button "Next" at bounding box center [208, 106] width 28 height 14
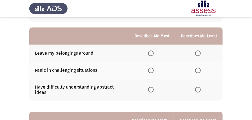
scroll to position [50, 0]
click at [151, 87] on span "Select an option" at bounding box center [151, 90] width 6 height 6
click at [151, 87] on input "Select an option" at bounding box center [151, 90] width 6 height 6
click at [196, 69] on span "Select an option" at bounding box center [198, 71] width 6 height 6
click at [198, 71] on span "Select an option" at bounding box center [198, 71] width 6 height 6
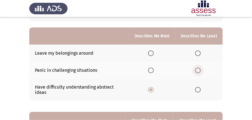
click at [198, 71] on input "Select an option" at bounding box center [198, 71] width 6 height 6
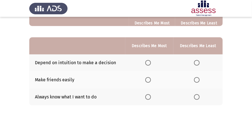
scroll to position [125, 0]
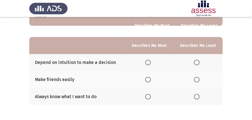
click at [197, 77] on span "Select an option" at bounding box center [197, 80] width 6 height 6
click at [197, 77] on input "Select an option" at bounding box center [197, 80] width 6 height 6
click at [150, 94] on span "Select an option" at bounding box center [148, 97] width 6 height 6
click at [150, 94] on input "Select an option" at bounding box center [148, 97] width 6 height 6
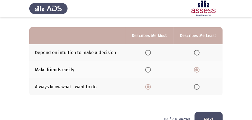
scroll to position [144, 0]
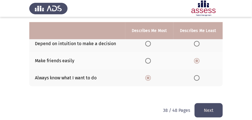
click at [203, 105] on button "Next" at bounding box center [208, 110] width 28 height 14
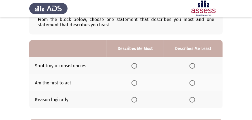
scroll to position [56, 0]
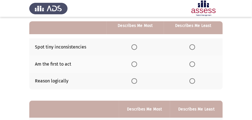
click at [134, 80] on span "Select an option" at bounding box center [134, 81] width 6 height 6
click at [134, 80] on input "Select an option" at bounding box center [134, 81] width 6 height 6
click at [192, 47] on span "Select an option" at bounding box center [192, 47] width 6 height 6
click at [192, 47] on input "Select an option" at bounding box center [192, 47] width 6 height 6
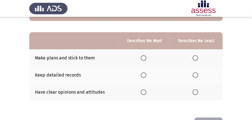
scroll to position [131, 0]
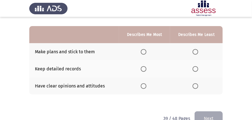
click at [194, 69] on span "Select an option" at bounding box center [195, 69] width 6 height 6
click at [194, 69] on input "Select an option" at bounding box center [195, 69] width 6 height 6
click at [145, 86] on span "Select an option" at bounding box center [144, 86] width 6 height 6
click at [145, 86] on input "Select an option" at bounding box center [144, 86] width 6 height 6
click at [200, 116] on button "Next" at bounding box center [208, 119] width 28 height 14
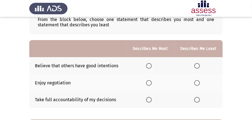
scroll to position [56, 0]
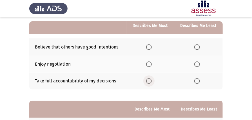
click at [147, 83] on span "Select an option" at bounding box center [149, 81] width 6 height 6
click at [147, 83] on input "Select an option" at bounding box center [149, 81] width 6 height 6
click at [200, 46] on span "Select an option" at bounding box center [197, 47] width 6 height 6
click at [200, 46] on input "Select an option" at bounding box center [197, 47] width 6 height 6
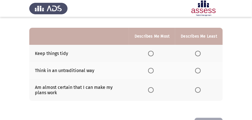
scroll to position [131, 0]
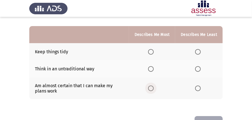
click at [152, 89] on span "Select an option" at bounding box center [151, 89] width 6 height 6
click at [152, 89] on input "Select an option" at bounding box center [151, 89] width 6 height 6
click at [196, 69] on span "Select an option" at bounding box center [198, 69] width 6 height 6
click at [196, 69] on input "Select an option" at bounding box center [198, 69] width 6 height 6
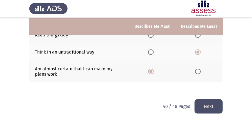
scroll to position [148, 0]
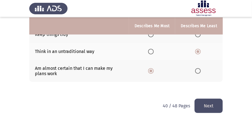
click at [210, 105] on button "Next" at bounding box center [208, 106] width 28 height 14
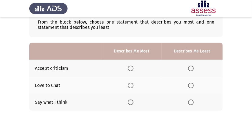
scroll to position [37, 0]
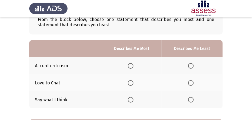
click at [129, 65] on span "Select an option" at bounding box center [131, 66] width 6 height 6
click at [129, 65] on input "Select an option" at bounding box center [131, 66] width 6 height 6
click at [188, 99] on span "Select an option" at bounding box center [191, 100] width 6 height 6
click at [188, 99] on input "Select an option" at bounding box center [191, 100] width 6 height 6
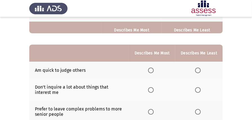
scroll to position [131, 0]
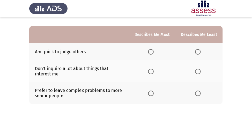
click at [152, 72] on span "Select an option" at bounding box center [151, 72] width 6 height 6
click at [152, 72] on input "Select an option" at bounding box center [151, 72] width 6 height 6
click at [196, 55] on th at bounding box center [198, 51] width 47 height 17
click at [198, 53] on span "Select an option" at bounding box center [198, 52] width 6 height 6
click at [198, 53] on input "Select an option" at bounding box center [198, 52] width 6 height 6
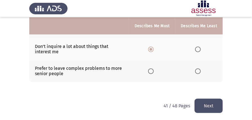
scroll to position [153, 0]
click at [208, 111] on button "Next" at bounding box center [208, 106] width 28 height 14
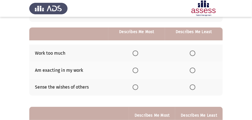
scroll to position [56, 0]
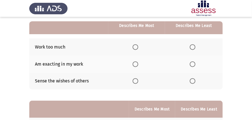
click at [137, 46] on span "Select an option" at bounding box center [135, 47] width 6 height 6
click at [137, 46] on input "Select an option" at bounding box center [135, 47] width 6 height 6
click at [192, 78] on span "Select an option" at bounding box center [192, 81] width 6 height 6
click at [192, 78] on input "Select an option" at bounding box center [192, 81] width 6 height 6
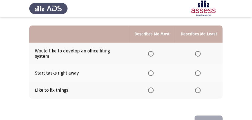
scroll to position [125, 0]
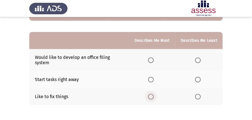
click at [153, 94] on span "Select an option" at bounding box center [151, 97] width 6 height 6
click at [153, 94] on input "Select an option" at bounding box center [151, 97] width 6 height 6
click at [202, 58] on label "Select an option" at bounding box center [199, 61] width 8 height 6
click at [200, 58] on input "Select an option" at bounding box center [198, 61] width 6 height 6
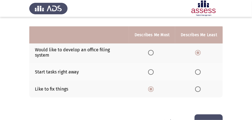
scroll to position [144, 0]
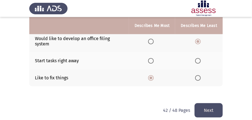
click at [208, 106] on button "Next" at bounding box center [208, 110] width 28 height 14
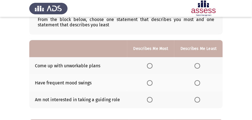
scroll to position [56, 0]
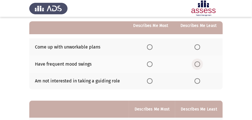
click at [198, 64] on span "Select an option" at bounding box center [197, 65] width 6 height 6
click at [198, 64] on input "Select an option" at bounding box center [197, 65] width 6 height 6
click at [198, 81] on span "Select an option" at bounding box center [197, 81] width 6 height 6
click at [198, 81] on input "Select an option" at bounding box center [197, 81] width 6 height 6
click at [150, 63] on span "Select an option" at bounding box center [150, 65] width 6 height 6
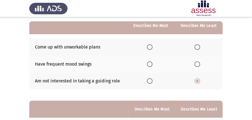
click at [150, 63] on input "Select an option" at bounding box center [150, 65] width 6 height 6
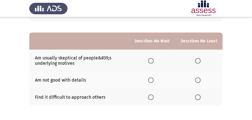
scroll to position [131, 0]
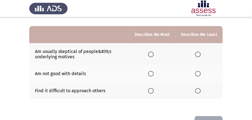
click at [152, 92] on span "Select an option" at bounding box center [151, 91] width 6 height 6
click at [152, 92] on input "Select an option" at bounding box center [151, 91] width 6 height 6
click at [195, 74] on th at bounding box center [198, 73] width 47 height 17
click at [199, 72] on span "Select an option" at bounding box center [198, 74] width 6 height 6
click at [199, 72] on input "Select an option" at bounding box center [198, 74] width 6 height 6
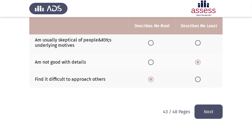
scroll to position [148, 0]
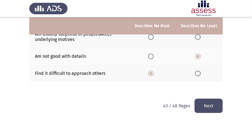
click at [201, 103] on button "Next" at bounding box center [208, 106] width 28 height 14
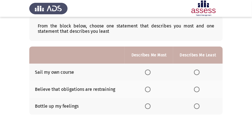
scroll to position [37, 0]
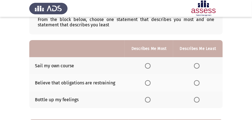
click at [147, 101] on span "Select an option" at bounding box center [148, 100] width 6 height 6
click at [147, 101] on input "Select an option" at bounding box center [148, 100] width 6 height 6
click at [195, 81] on span "Select an option" at bounding box center [197, 83] width 6 height 6
click at [195, 81] on input "Select an option" at bounding box center [197, 83] width 6 height 6
click at [195, 66] on span "Select an option" at bounding box center [197, 66] width 6 height 6
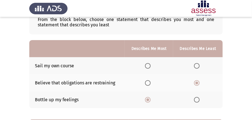
click at [195, 66] on input "Select an option" at bounding box center [197, 66] width 6 height 6
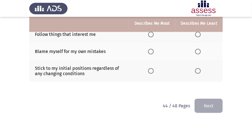
scroll to position [130, 0]
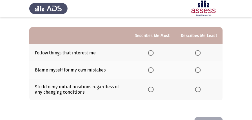
click at [153, 71] on span "Select an option" at bounding box center [151, 70] width 6 height 6
click at [153, 71] on input "Select an option" at bounding box center [151, 70] width 6 height 6
click at [196, 89] on span "Select an option" at bounding box center [198, 90] width 6 height 6
click at [196, 89] on input "Select an option" at bounding box center [198, 90] width 6 height 6
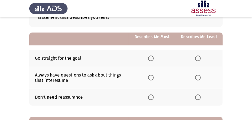
scroll to position [56, 0]
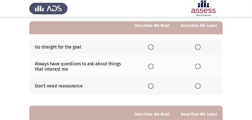
click at [151, 65] on span "Select an option" at bounding box center [151, 67] width 6 height 6
click at [151, 65] on input "Select an option" at bounding box center [151, 67] width 6 height 6
click at [198, 86] on span "Select an option" at bounding box center [198, 86] width 6 height 6
click at [198, 86] on input "Select an option" at bounding box center [198, 86] width 6 height 6
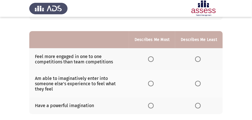
scroll to position [150, 0]
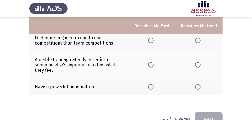
click at [198, 38] on span "Select an option" at bounding box center [198, 41] width 6 height 6
click at [198, 38] on input "Select an option" at bounding box center [198, 41] width 6 height 6
drag, startPoint x: 153, startPoint y: 86, endPoint x: 169, endPoint y: 105, distance: 24.4
click at [153, 85] on span "Select an option" at bounding box center [151, 87] width 6 height 6
click at [153, 85] on input "Select an option" at bounding box center [151, 87] width 6 height 6
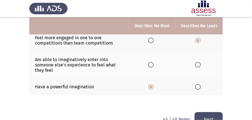
click at [205, 114] on button "Next" at bounding box center [208, 119] width 28 height 14
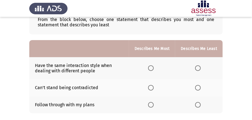
scroll to position [56, 0]
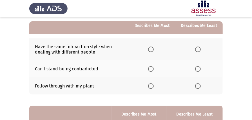
click at [151, 49] on span "Select an option" at bounding box center [151, 50] width 6 height 6
click at [151, 49] on input "Select an option" at bounding box center [151, 50] width 6 height 6
click at [196, 69] on span "Select an option" at bounding box center [198, 69] width 6 height 6
click at [196, 69] on input "Select an option" at bounding box center [198, 69] width 6 height 6
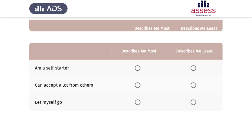
scroll to position [131, 0]
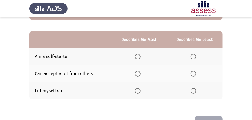
click at [138, 90] on span "Select an option" at bounding box center [138, 91] width 6 height 6
click at [138, 90] on input "Select an option" at bounding box center [138, 91] width 6 height 6
click at [189, 56] on th at bounding box center [194, 56] width 56 height 17
click at [193, 72] on span "Select an option" at bounding box center [193, 74] width 6 height 6
click at [193, 72] on input "Select an option" at bounding box center [193, 74] width 6 height 6
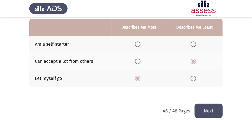
scroll to position [148, 0]
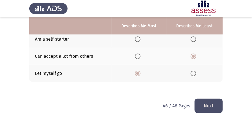
click at [202, 101] on button "Next" at bounding box center [208, 106] width 28 height 14
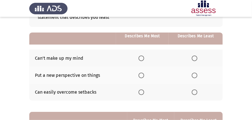
scroll to position [56, 0]
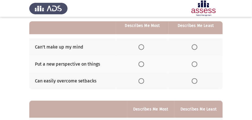
click at [143, 82] on span "Select an option" at bounding box center [141, 81] width 6 height 6
click at [143, 82] on input "Select an option" at bounding box center [141, 81] width 6 height 6
click at [192, 45] on span "Select an option" at bounding box center [194, 47] width 6 height 6
click at [192, 45] on input "Select an option" at bounding box center [194, 47] width 6 height 6
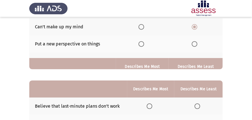
scroll to position [131, 0]
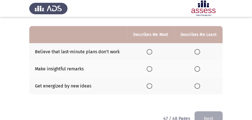
click at [150, 85] on span "Select an option" at bounding box center [149, 86] width 6 height 6
click at [150, 85] on input "Select an option" at bounding box center [149, 86] width 6 height 6
click at [200, 68] on span "Select an option" at bounding box center [197, 69] width 6 height 6
click at [200, 68] on input "Select an option" at bounding box center [197, 69] width 6 height 6
click at [207, 113] on button "Next" at bounding box center [208, 119] width 28 height 14
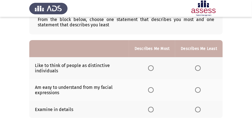
scroll to position [56, 0]
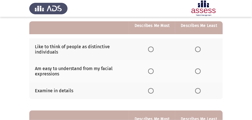
click at [151, 71] on span "Select an option" at bounding box center [151, 71] width 0 height 0
click at [152, 71] on input "Select an option" at bounding box center [151, 72] width 6 height 6
click at [194, 91] on th at bounding box center [198, 90] width 47 height 17
click at [198, 91] on span "Select an option" at bounding box center [198, 91] width 6 height 6
click at [198, 91] on input "Select an option" at bounding box center [198, 91] width 6 height 6
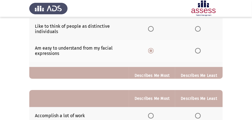
scroll to position [131, 0]
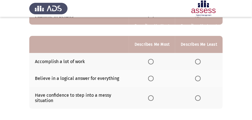
click at [151, 78] on span "Select an option" at bounding box center [151, 79] width 6 height 6
click at [151, 78] on input "Select an option" at bounding box center [151, 79] width 6 height 6
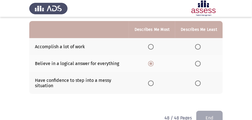
scroll to position [139, 0]
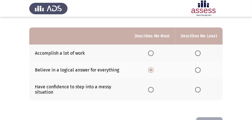
click at [152, 52] on span "Select an option" at bounding box center [151, 54] width 6 height 6
click at [152, 52] on input "Select an option" at bounding box center [151, 54] width 6 height 6
click at [198, 72] on span "Select an option" at bounding box center [198, 70] width 6 height 6
click at [198, 72] on input "Select an option" at bounding box center [198, 70] width 6 height 6
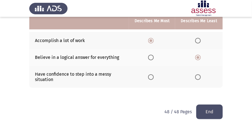
scroll to position [158, 0]
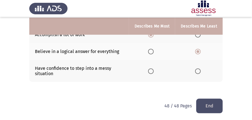
click at [213, 107] on button "End" at bounding box center [209, 106] width 26 height 14
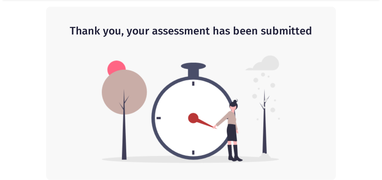
scroll to position [0, 0]
